Goal: Task Accomplishment & Management: Use online tool/utility

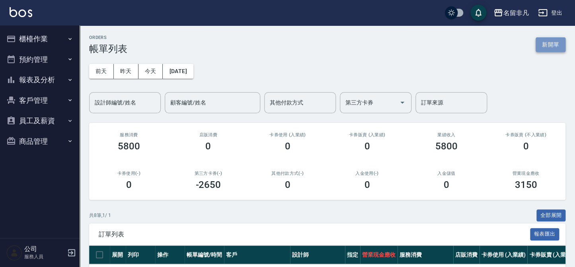
click at [558, 40] on button "新開單" at bounding box center [550, 44] width 30 height 15
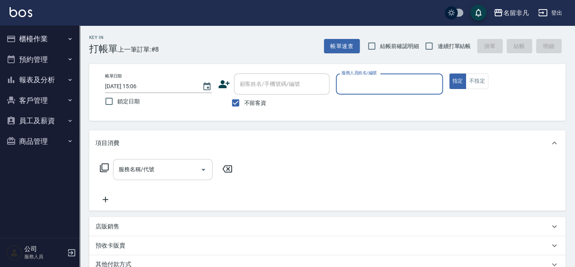
click at [128, 166] on div "服務名稱/代號 服務名稱/代號" at bounding box center [162, 169] width 99 height 21
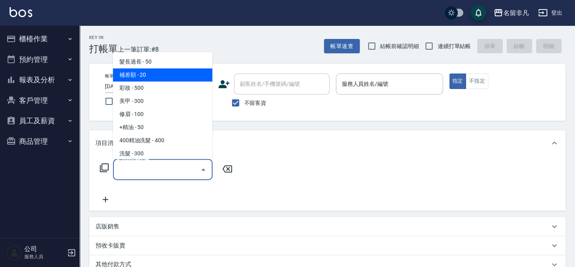
scroll to position [1543, 0]
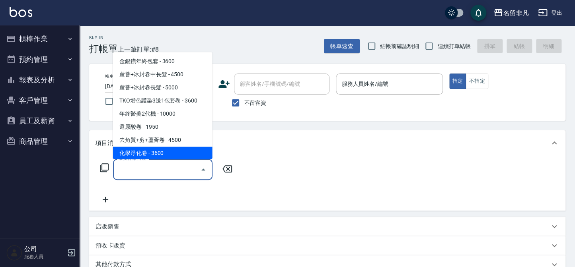
type input "化學淨化卷(933)"
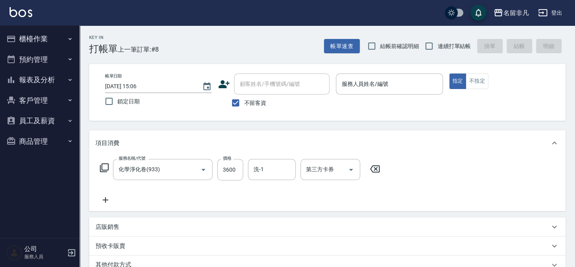
click at [103, 168] on icon at bounding box center [104, 168] width 10 height 10
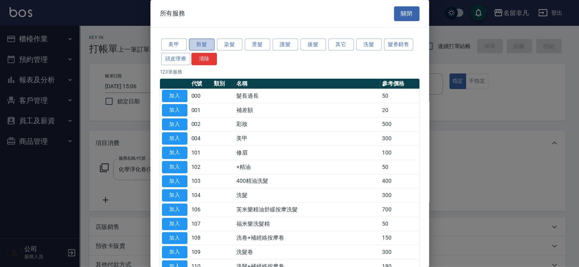
click at [194, 43] on button "剪髮" at bounding box center [201, 45] width 25 height 12
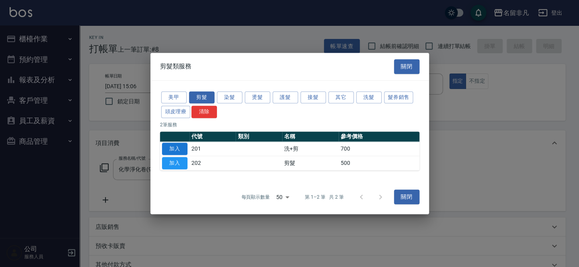
click at [174, 147] on button "加入" at bounding box center [174, 149] width 25 height 12
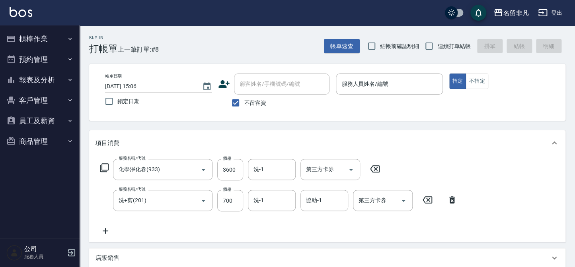
click at [373, 170] on icon at bounding box center [375, 169] width 20 height 10
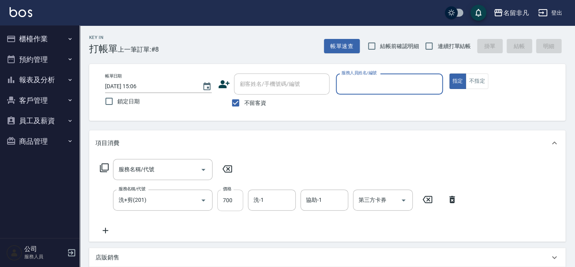
click at [231, 200] on input "700" at bounding box center [230, 200] width 26 height 21
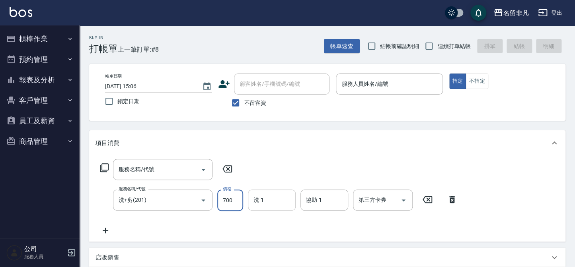
click at [270, 204] on input "洗-1" at bounding box center [271, 200] width 41 height 14
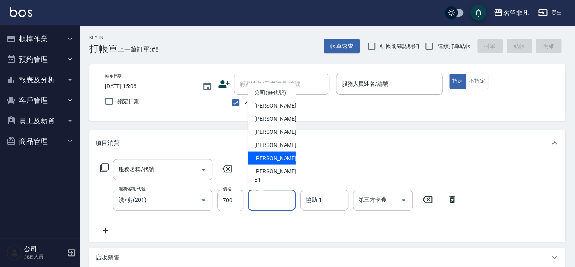
click at [287, 163] on div "[PERSON_NAME]-07" at bounding box center [272, 158] width 48 height 13
type input "[PERSON_NAME]-07"
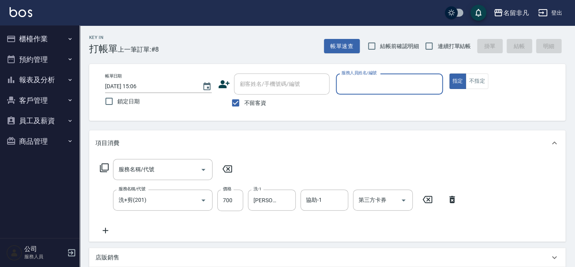
click at [230, 167] on icon at bounding box center [227, 169] width 20 height 10
click at [235, 202] on input "700" at bounding box center [230, 200] width 26 height 21
click at [236, 199] on input "70" at bounding box center [230, 200] width 26 height 21
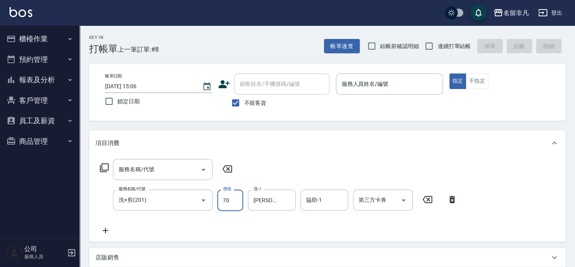
type input "0"
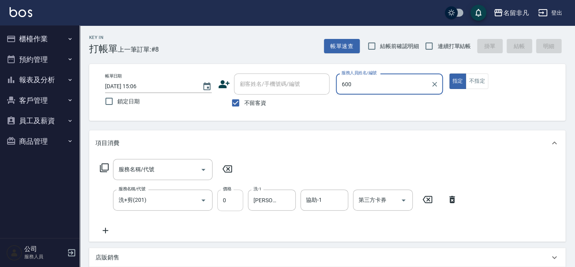
type input "600"
click at [234, 202] on input "0" at bounding box center [230, 200] width 26 height 21
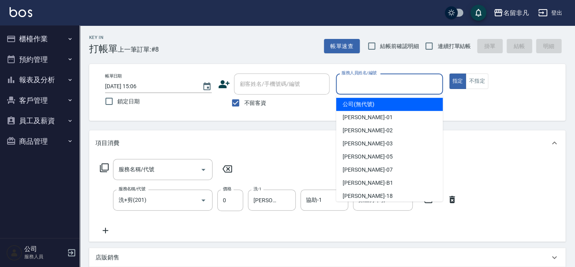
click at [396, 85] on input "服務人員姓名/編號" at bounding box center [388, 84] width 99 height 14
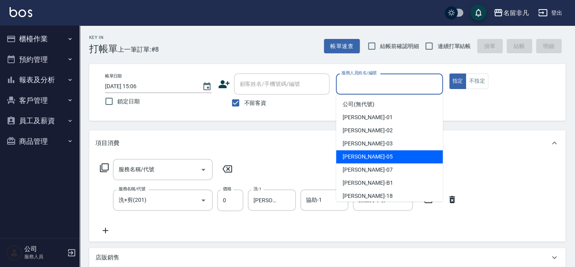
click at [383, 154] on div "[PERSON_NAME] -05" at bounding box center [389, 156] width 107 height 13
type input "[PERSON_NAME]-05"
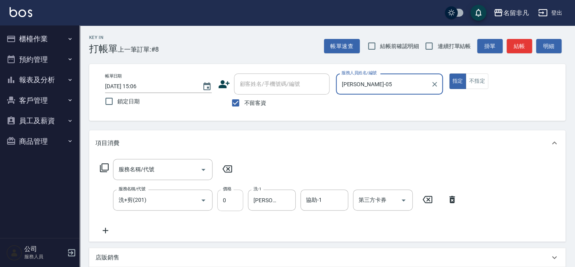
click at [218, 194] on input "0" at bounding box center [230, 200] width 26 height 21
type input "600"
click at [515, 45] on button "結帳" at bounding box center [518, 46] width 25 height 15
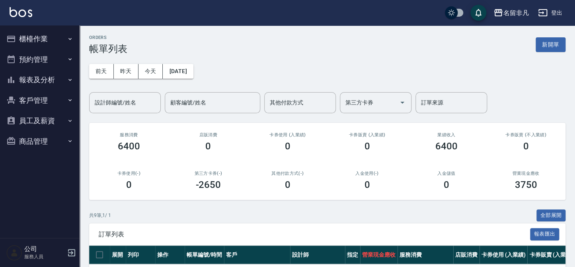
scroll to position [36, 0]
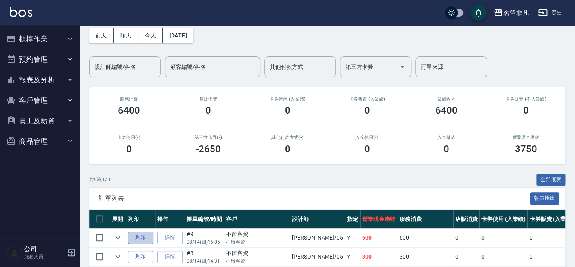
click at [134, 234] on button "列印" at bounding box center [140, 238] width 25 height 12
click at [128, 232] on button "列印" at bounding box center [140, 238] width 25 height 12
